Goal: Task Accomplishment & Management: Complete application form

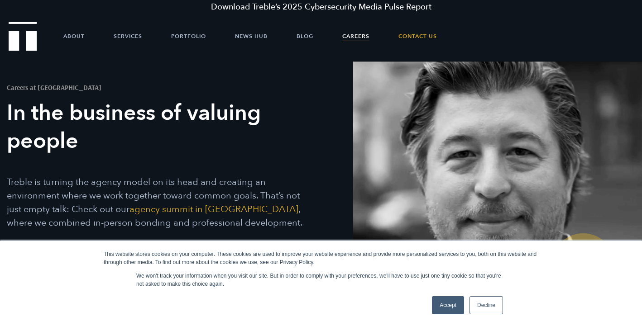
click at [450, 306] on link "Accept" at bounding box center [448, 306] width 32 height 18
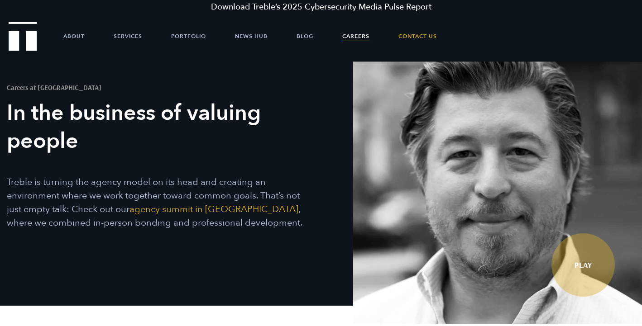
click at [359, 36] on link "Careers" at bounding box center [355, 36] width 27 height 27
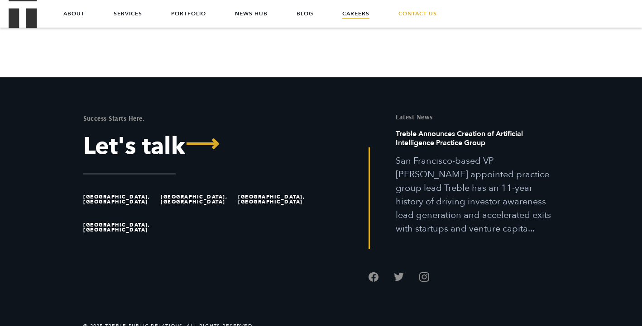
scroll to position [3231, 0]
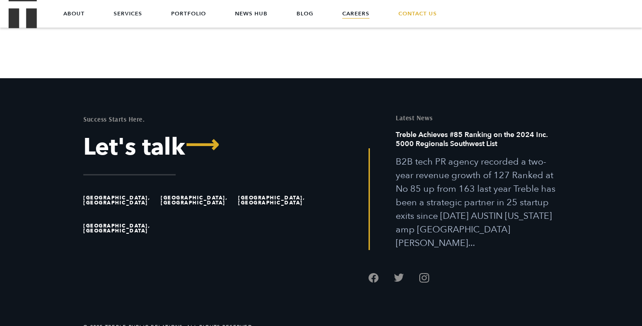
click at [100, 189] on li "[GEOGRAPHIC_DATA], [GEOGRAPHIC_DATA]" at bounding box center [119, 201] width 73 height 28
click at [109, 191] on li "[GEOGRAPHIC_DATA], [GEOGRAPHIC_DATA]" at bounding box center [119, 201] width 73 height 28
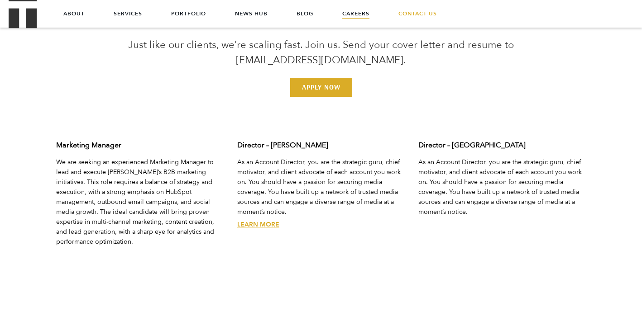
scroll to position [0, 0]
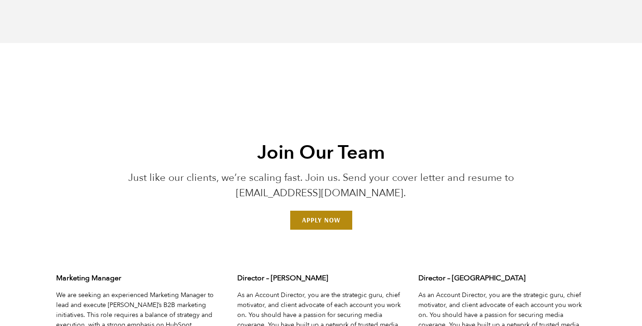
click at [339, 224] on link "Apply Now" at bounding box center [321, 220] width 62 height 19
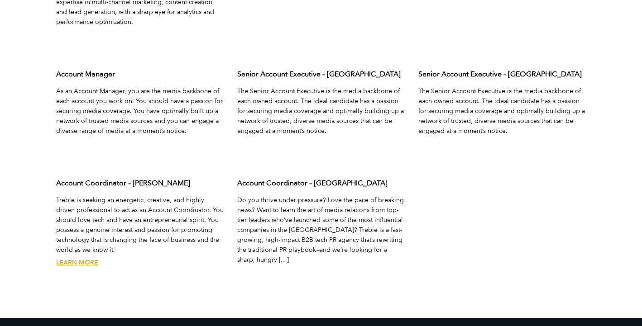
click at [144, 196] on div "Account Coordinator – Austin Treble is seeking an energetic, creative, and high…" at bounding box center [139, 235] width 181 height 129
click at [155, 176] on div "Account Coordinator – Austin Treble is seeking an energetic, creative, and high…" at bounding box center [139, 235] width 181 height 129
drag, startPoint x: 159, startPoint y: 180, endPoint x: 38, endPoint y: 179, distance: 120.4
click at [38, 179] on div "Join Our Team Just like our clients, we’re scaling fast. Join us. Send your cov…" at bounding box center [321, 40] width 642 height 520
copy h3 "Account Coordinator – [PERSON_NAME]"
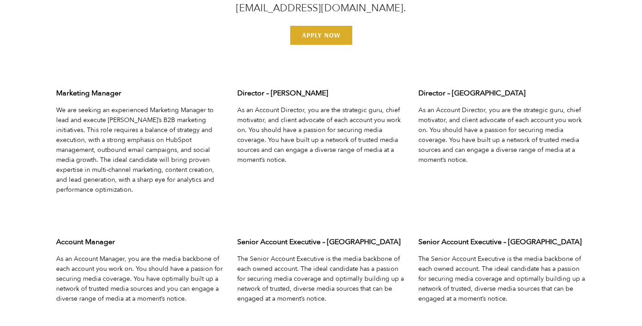
click at [313, 47] on div "Join Our Team Just like our clients, we’re scaling fast. Join us. Send your cov…" at bounding box center [321, 208] width 642 height 520
click at [312, 37] on link "Apply Now" at bounding box center [321, 35] width 62 height 19
click at [123, 6] on p "Just like our clients, we’re scaling fast. Join us. Send your cover letter and …" at bounding box center [321, 0] width 436 height 31
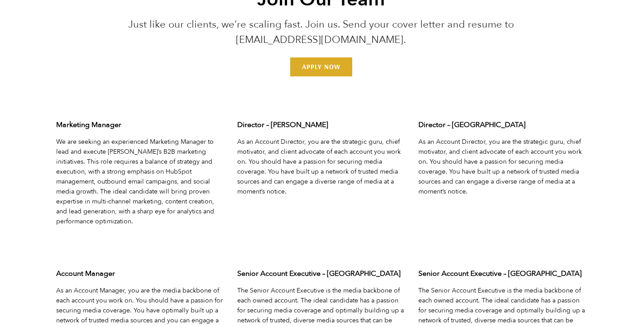
scroll to position [2790, 0]
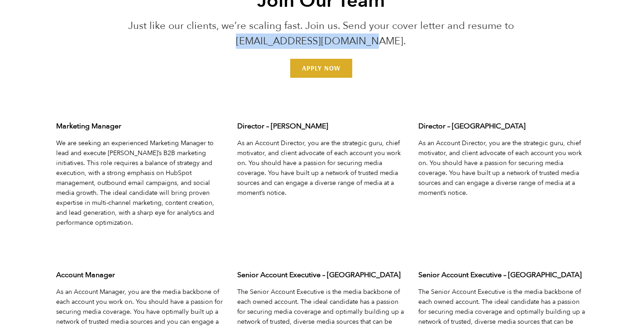
drag, startPoint x: 378, startPoint y: 42, endPoint x: 255, endPoint y: 39, distance: 123.6
click at [255, 39] on p "Just like our clients, we’re scaling fast. Join us. Send your cover letter and …" at bounding box center [321, 33] width 436 height 31
copy p "[EMAIL_ADDRESS][DOMAIN_NAME]"
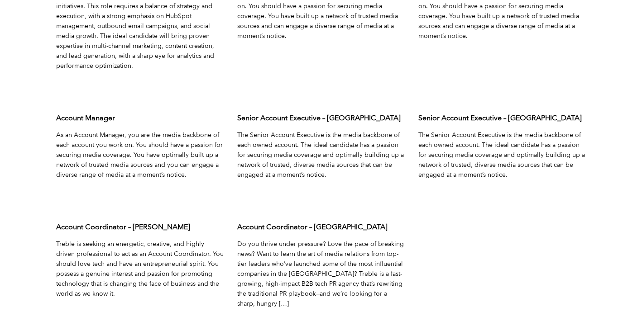
scroll to position [2991, 0]
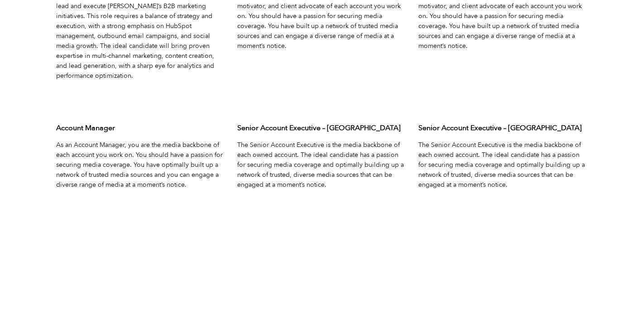
scroll to position [2965, 0]
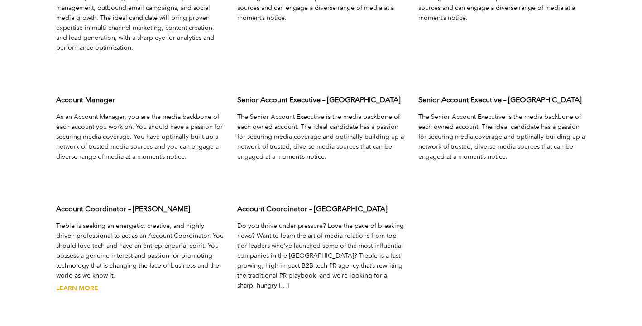
click at [86, 292] on link "Learn More" at bounding box center [77, 288] width 42 height 9
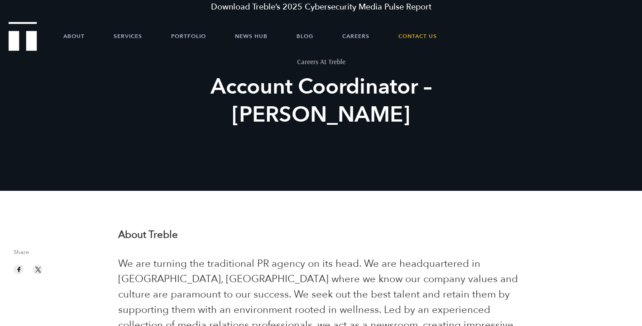
scroll to position [67, 0]
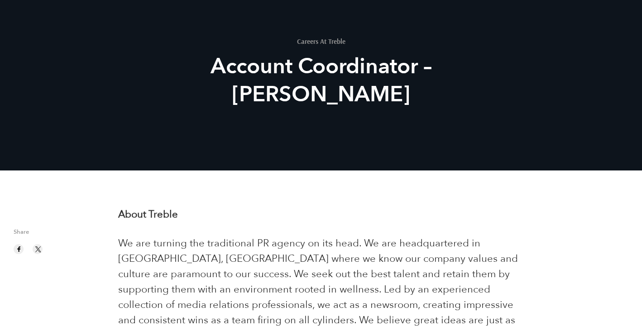
click at [117, 205] on div "Careers At Treble Account Coordinator – [PERSON_NAME]" at bounding box center [321, 109] width 642 height 238
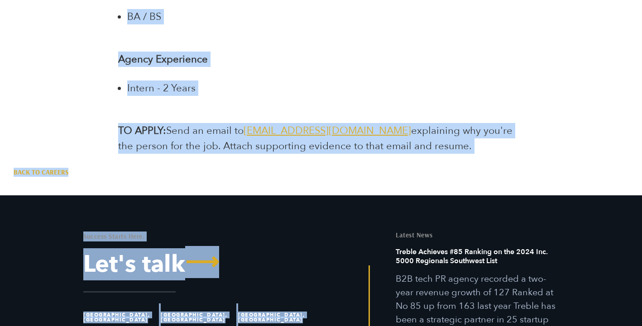
scroll to position [1947, 0]
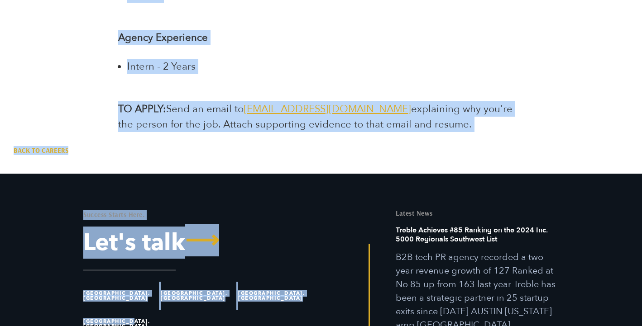
drag, startPoint x: 117, startPoint y: 205, endPoint x: 480, endPoint y: 113, distance: 375.1
copy body "Loremip Dolorsitame – Consec Adipi Elits Doeius Te inc utlabor etd magnaaliqua …"
